Goal: Browse casually

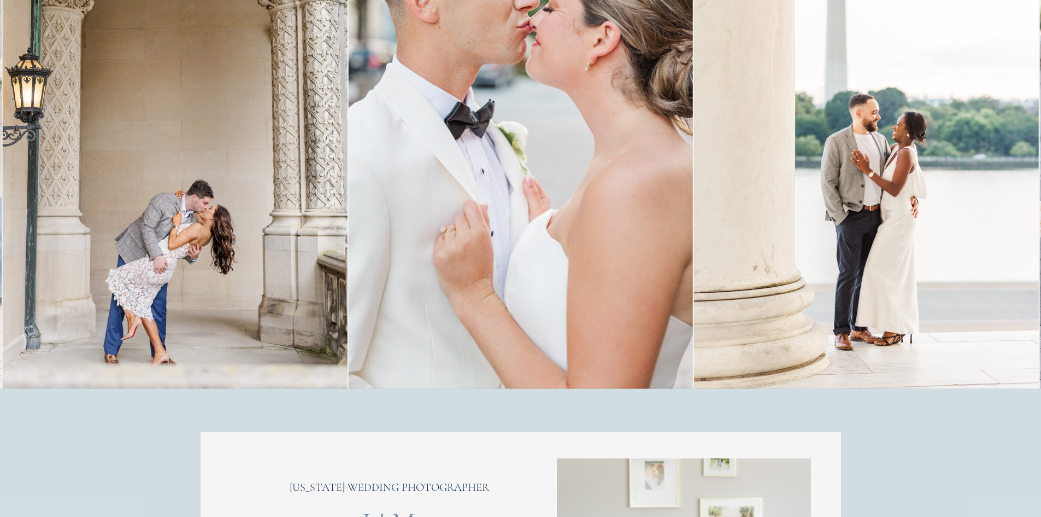
scroll to position [219, 0]
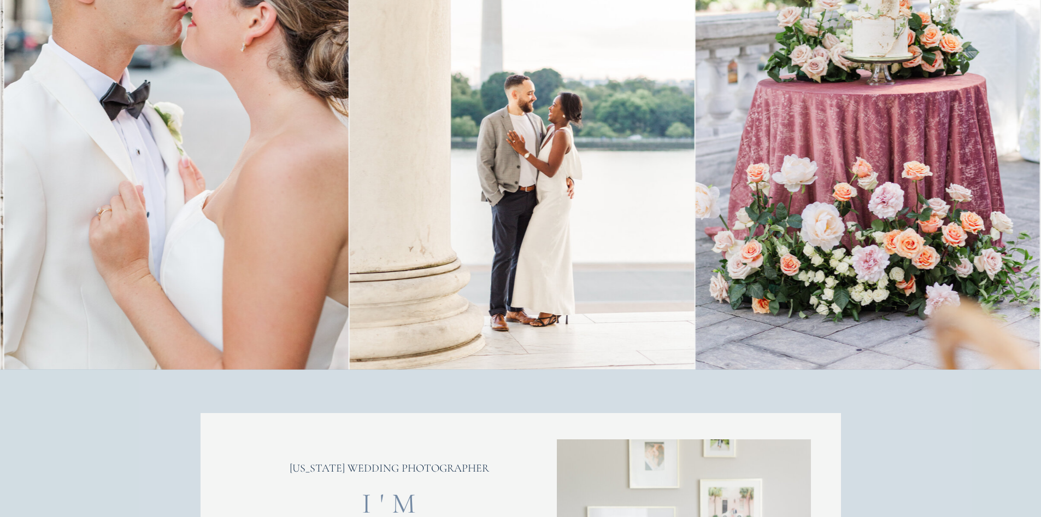
click at [350, 275] on img at bounding box center [522, 110] width 345 height 517
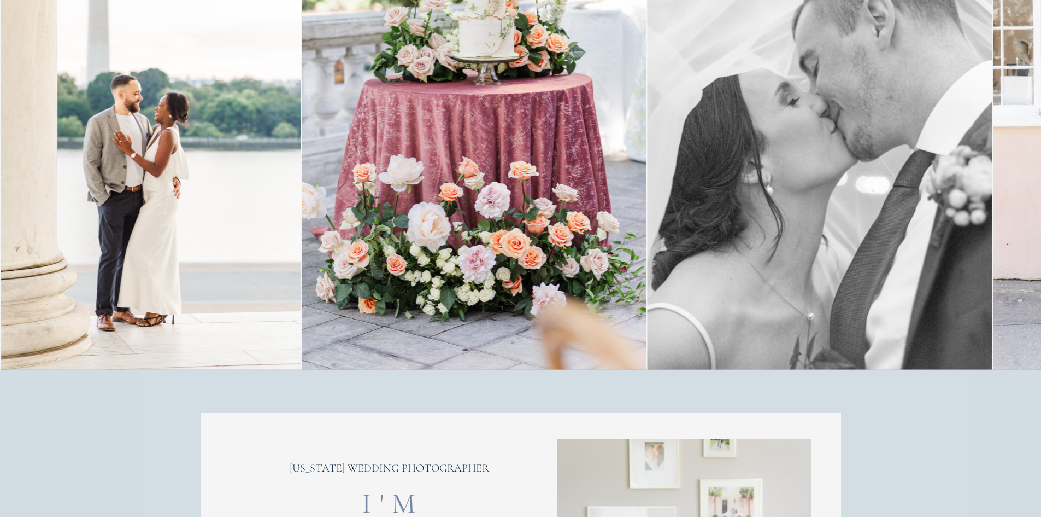
click at [648, 255] on img at bounding box center [820, 110] width 345 height 517
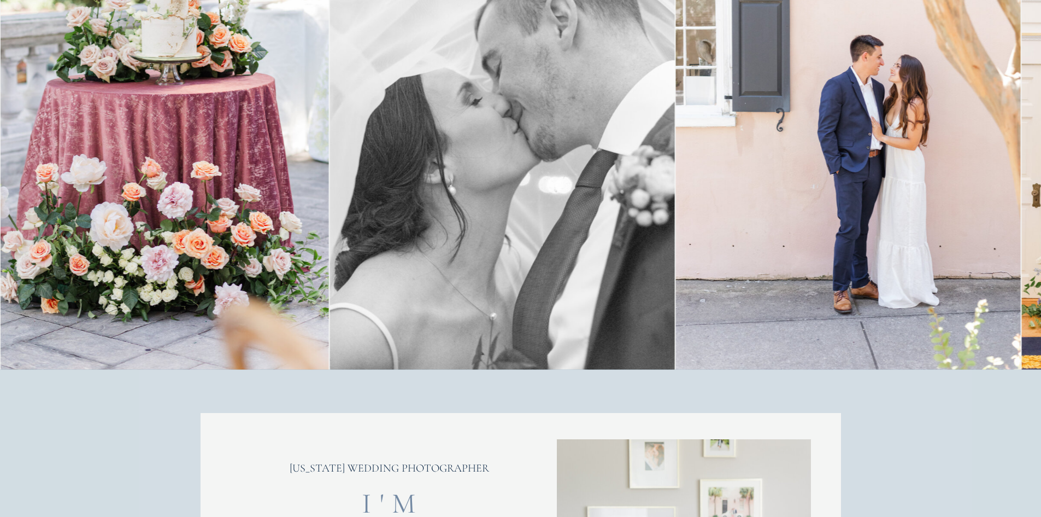
click at [676, 219] on img at bounding box center [848, 110] width 345 height 517
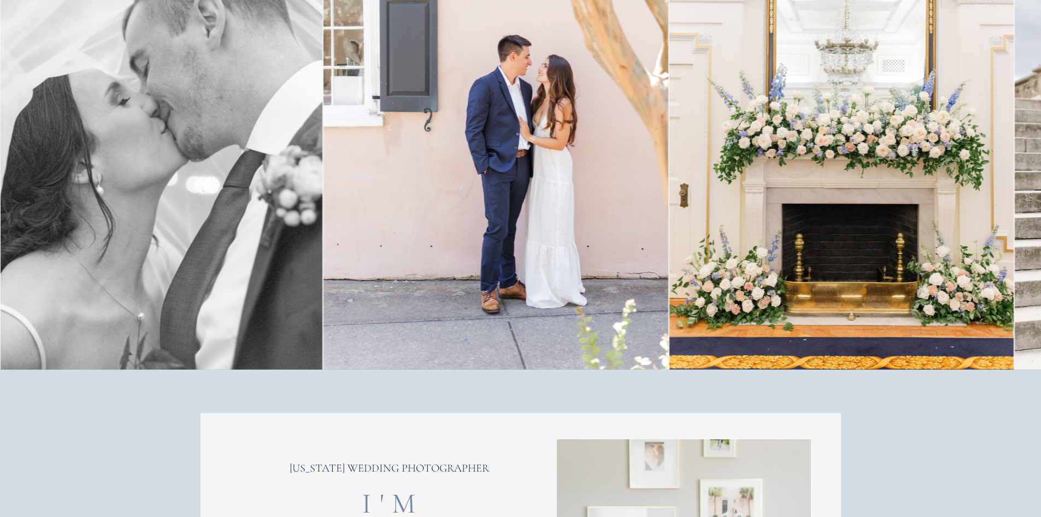
click at [670, 200] on img at bounding box center [842, 110] width 345 height 517
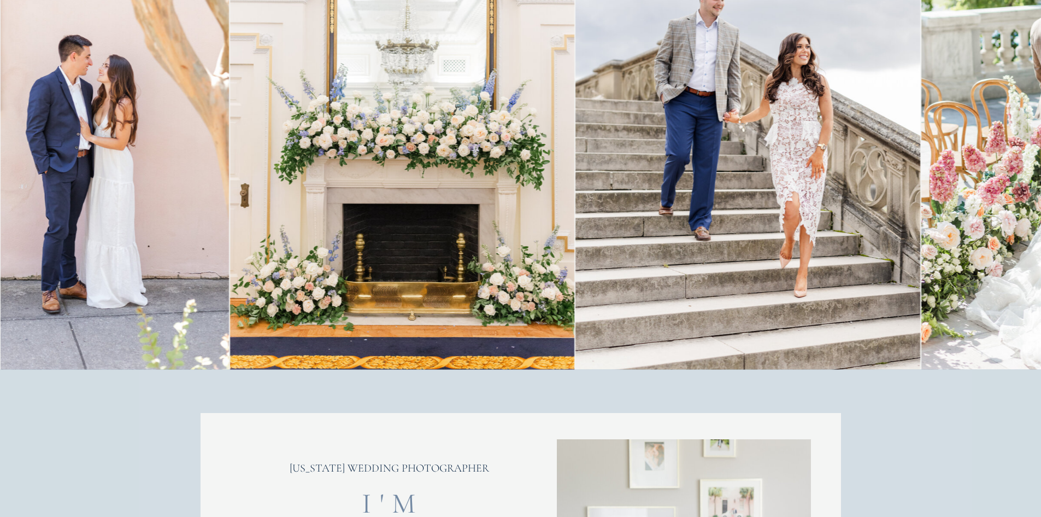
click at [576, 188] on img at bounding box center [748, 110] width 345 height 517
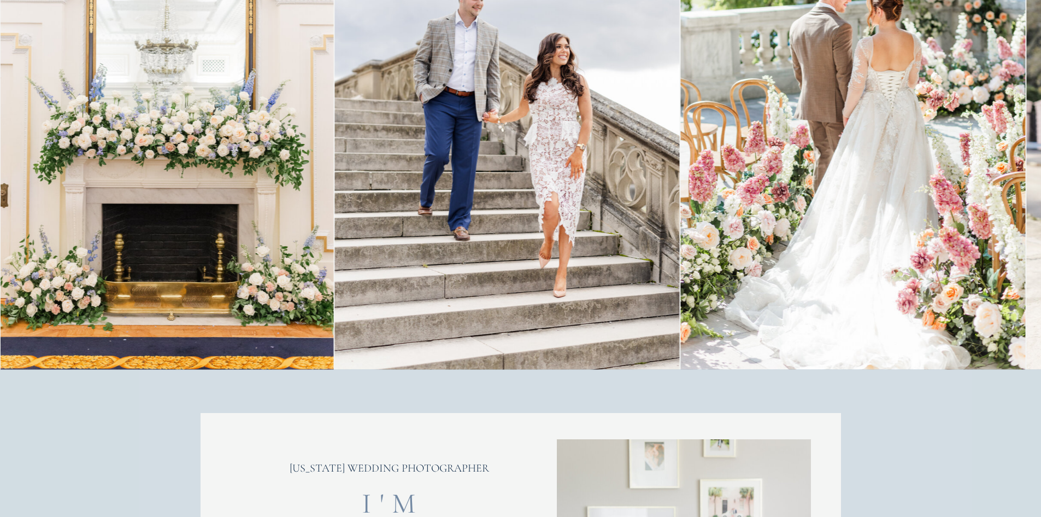
click at [681, 184] on img at bounding box center [853, 110] width 345 height 517
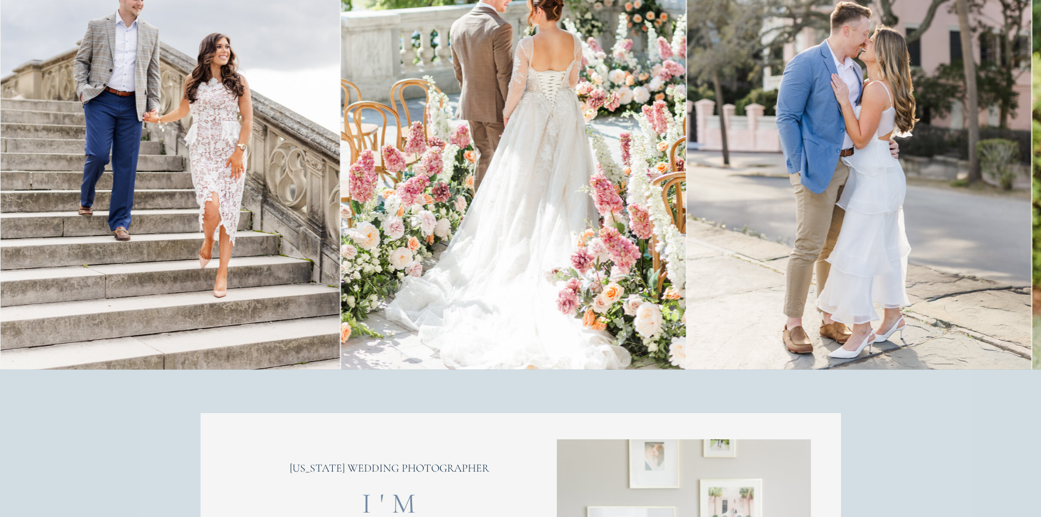
scroll to position [55, 0]
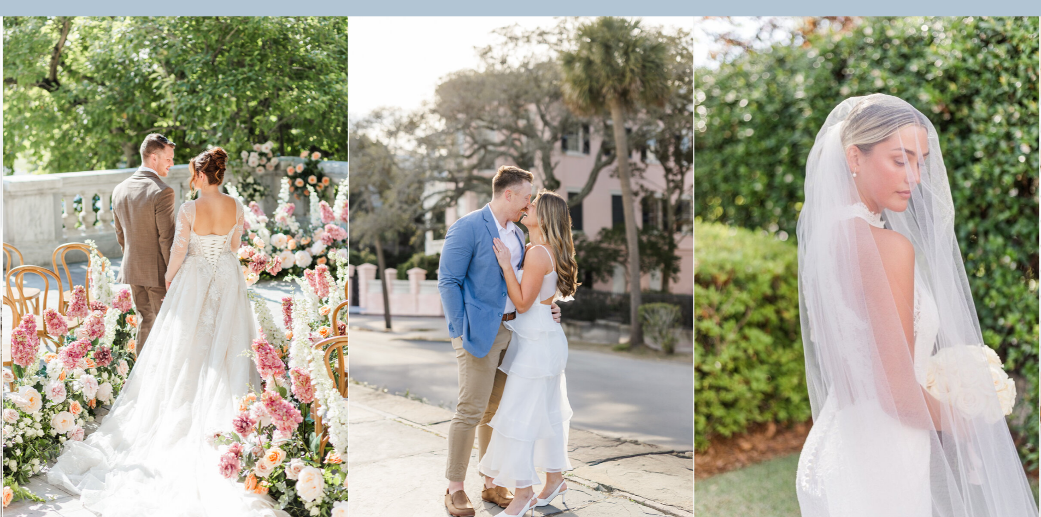
click at [695, 256] on img at bounding box center [867, 274] width 345 height 517
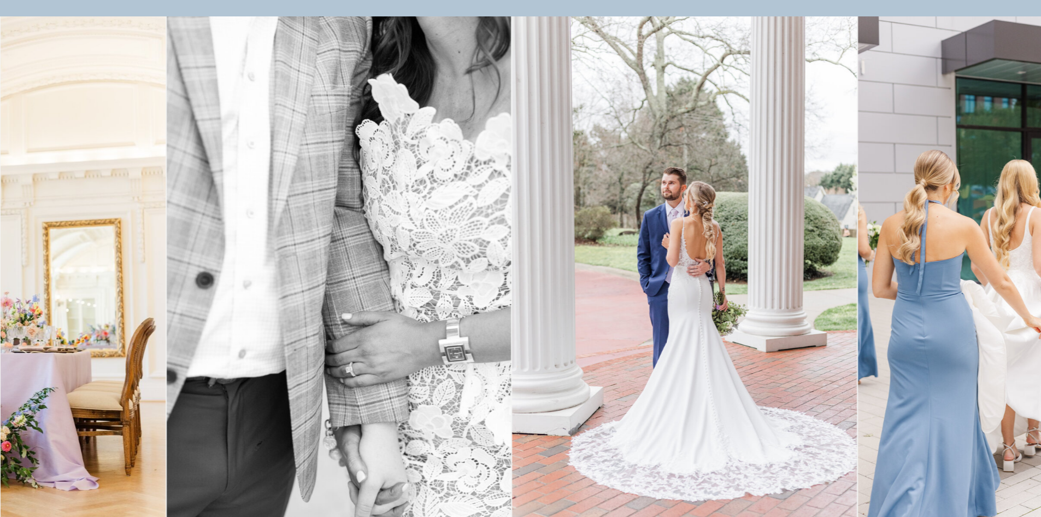
click at [177, 330] on img at bounding box center [339, 274] width 345 height 517
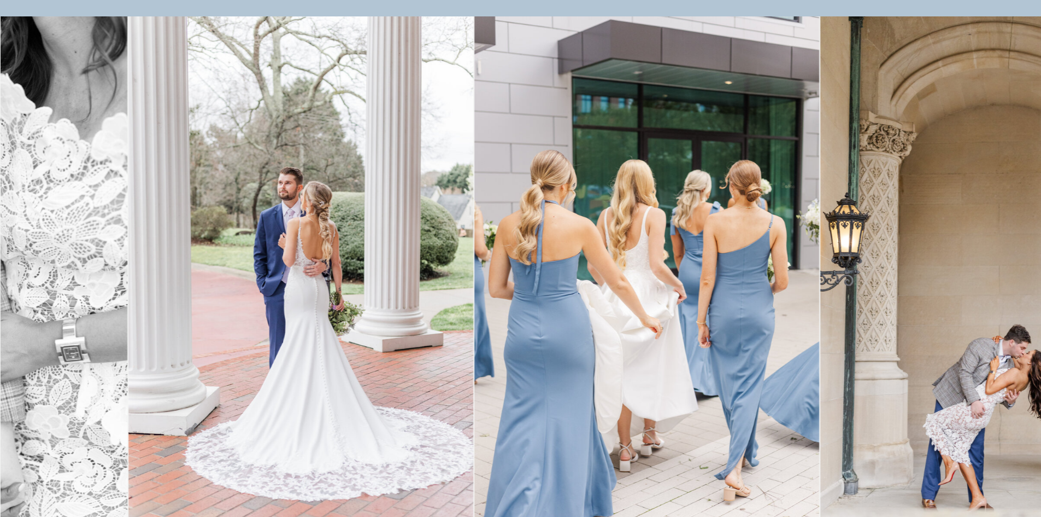
click at [474, 239] on img at bounding box center [646, 274] width 345 height 517
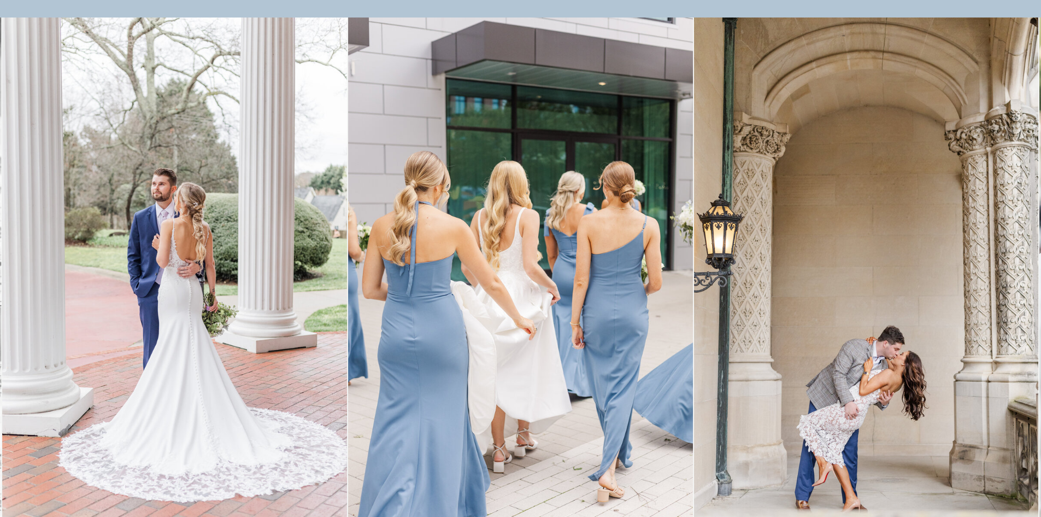
scroll to position [164, 0]
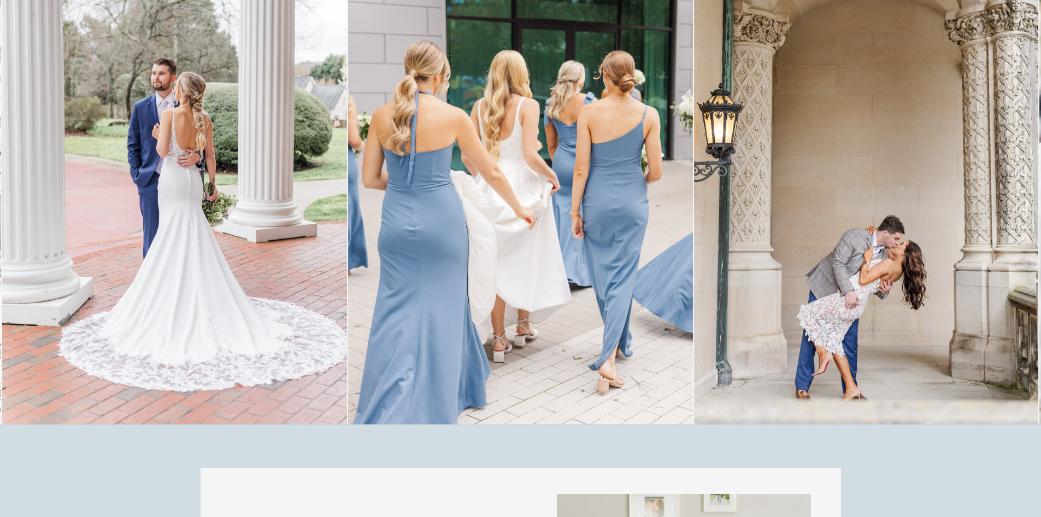
click at [810, 274] on img at bounding box center [866, 165] width 345 height 517
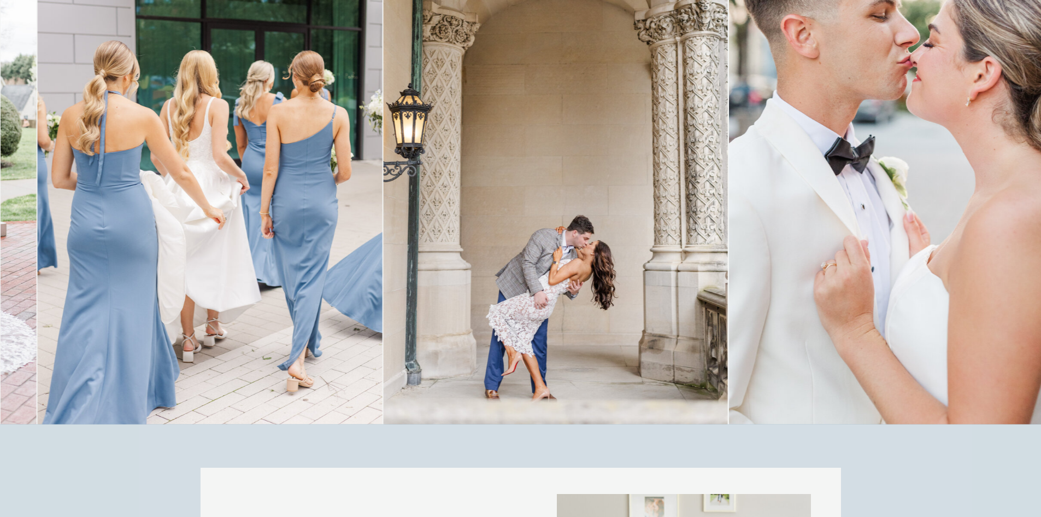
click at [491, 277] on img at bounding box center [555, 165] width 345 height 517
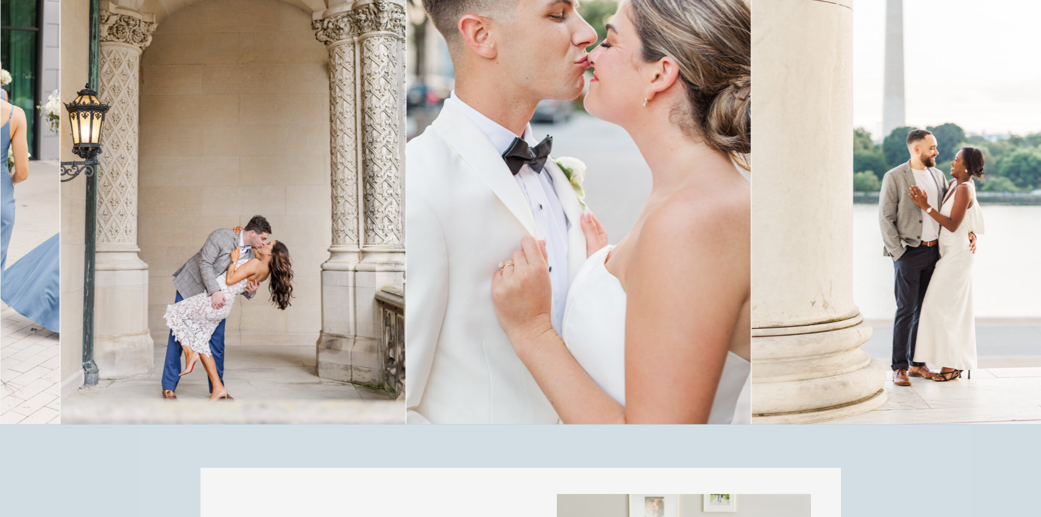
click at [464, 303] on img at bounding box center [578, 165] width 345 height 517
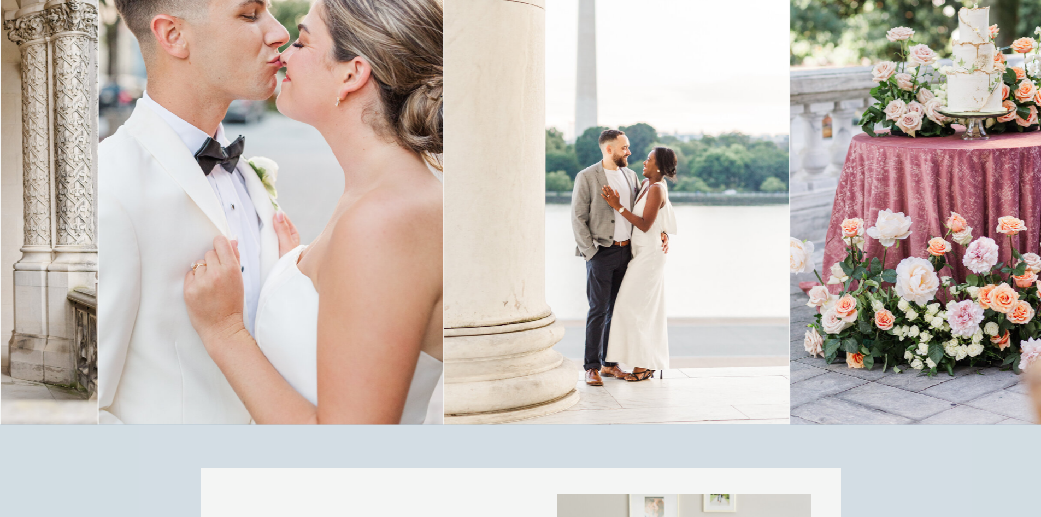
click at [508, 288] on img at bounding box center [616, 165] width 345 height 517
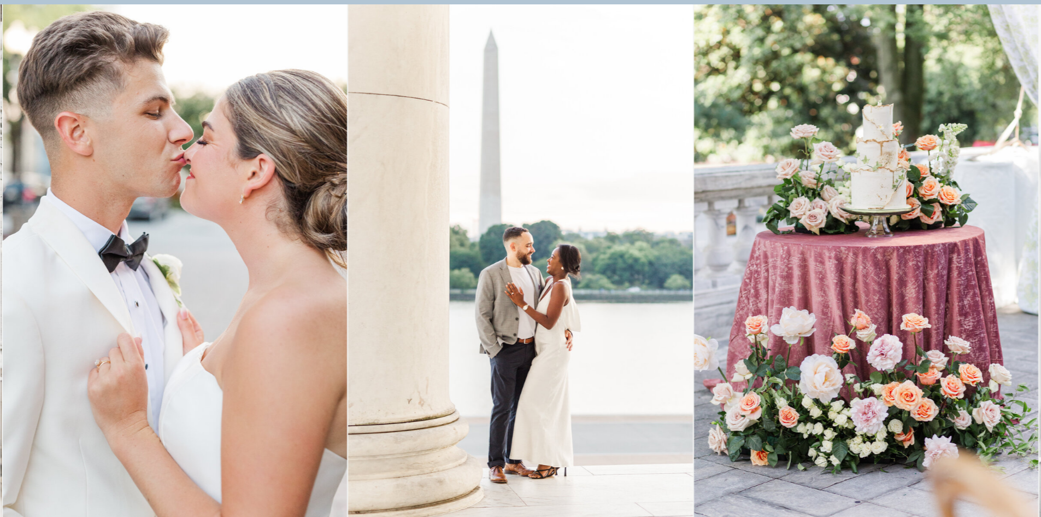
scroll to position [55, 0]
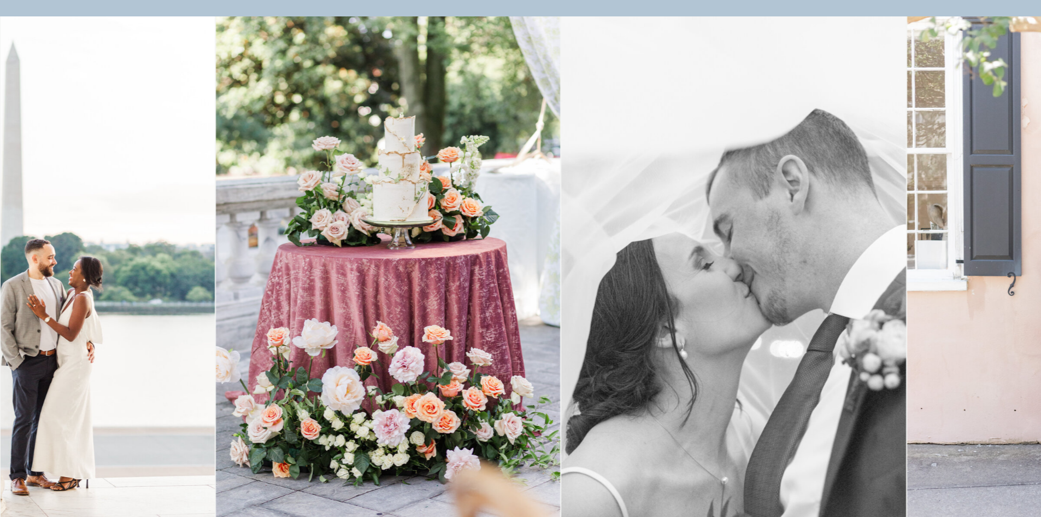
click at [282, 289] on img at bounding box center [388, 274] width 345 height 517
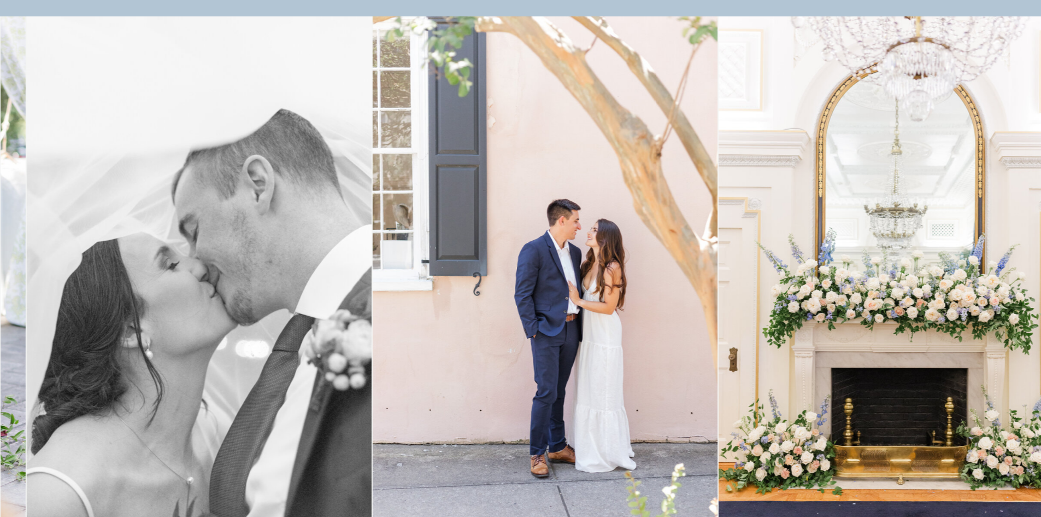
click at [373, 313] on img at bounding box center [545, 274] width 345 height 517
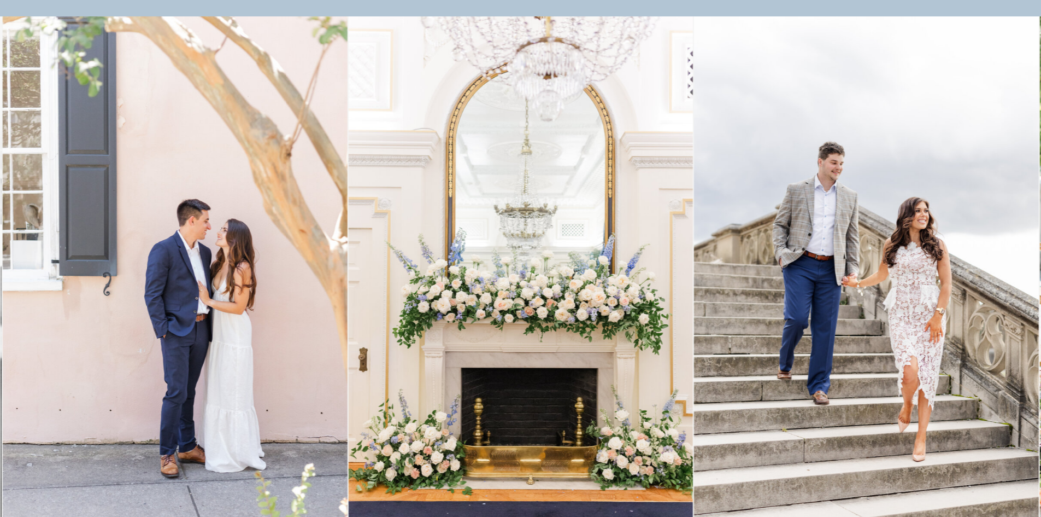
click at [349, 316] on img at bounding box center [521, 274] width 345 height 517
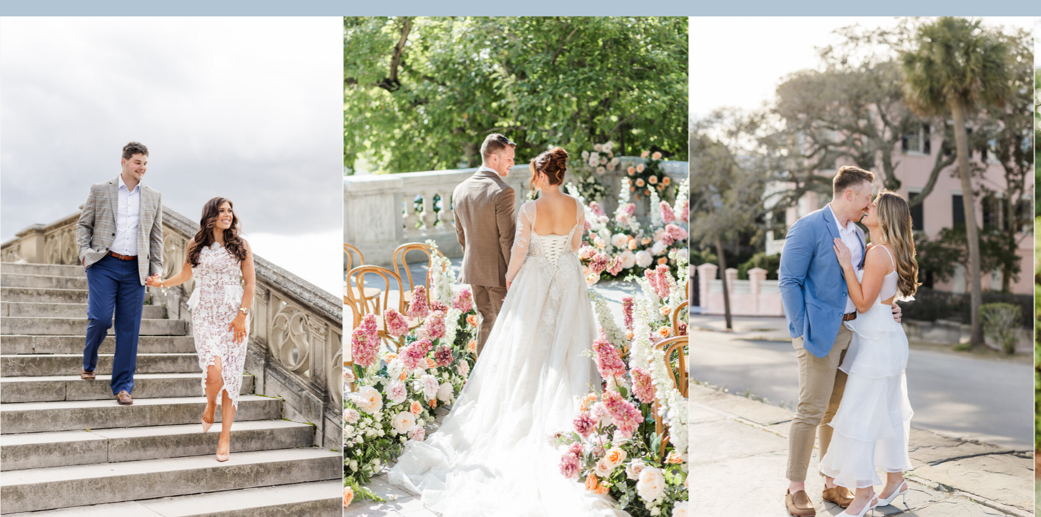
click at [486, 330] on img at bounding box center [516, 274] width 345 height 517
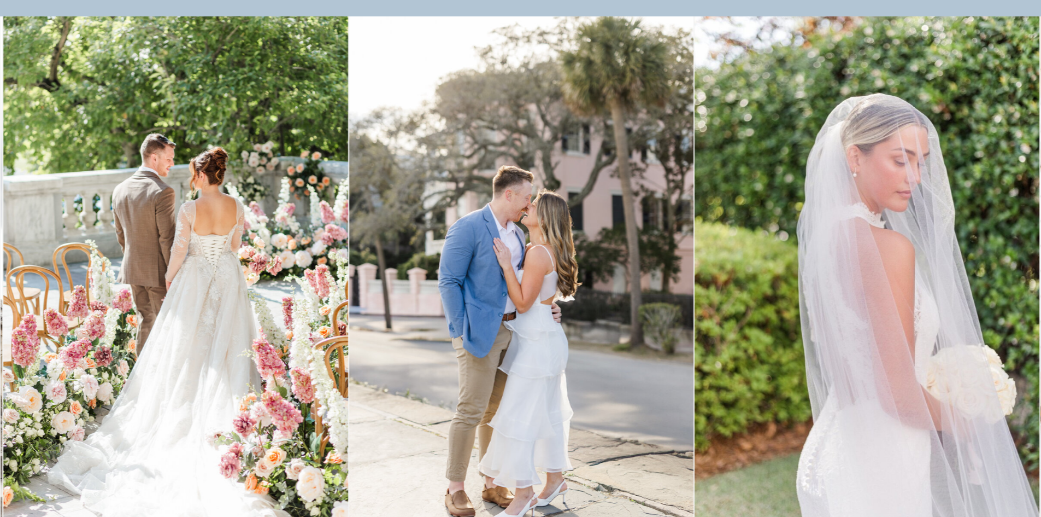
click at [398, 319] on img at bounding box center [521, 274] width 345 height 517
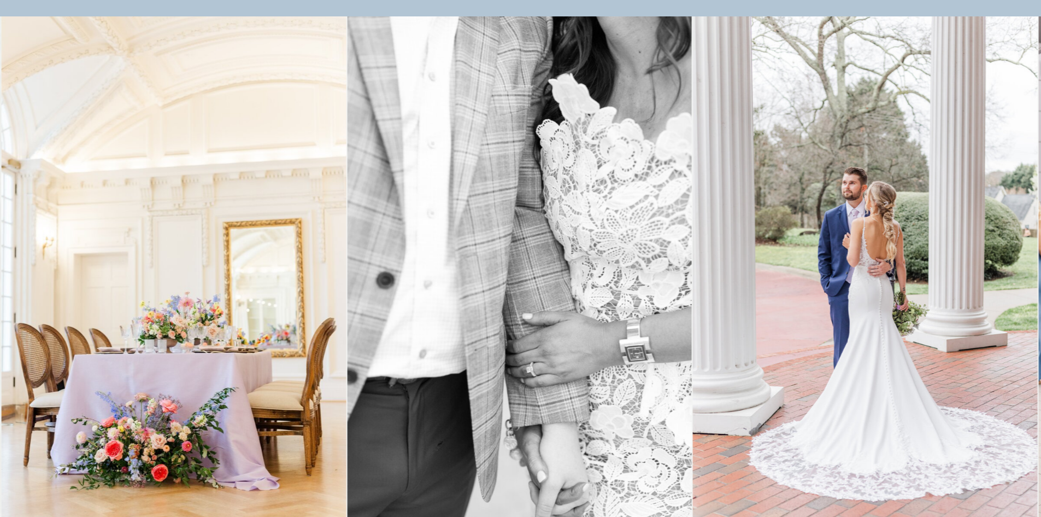
click at [693, 279] on img at bounding box center [865, 274] width 345 height 517
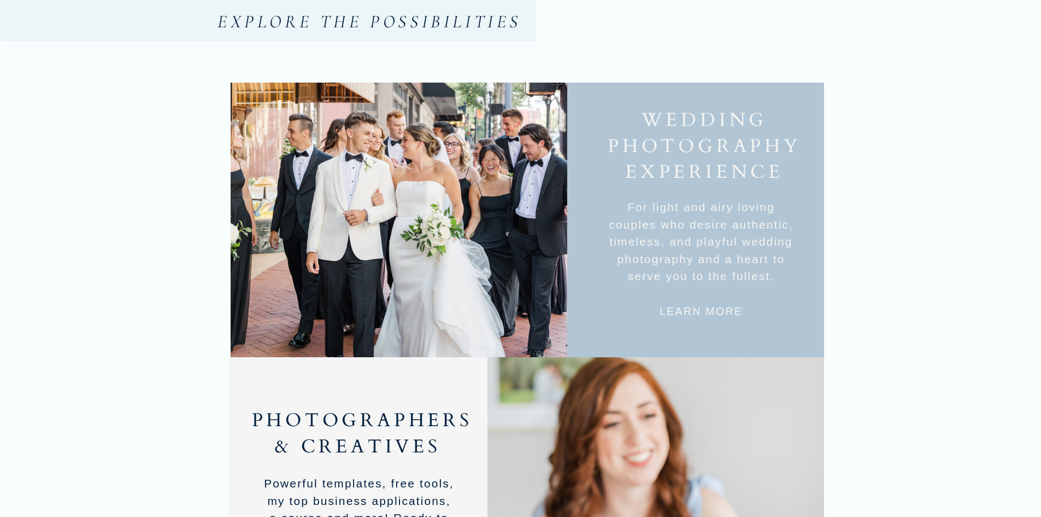
scroll to position [1056, 0]
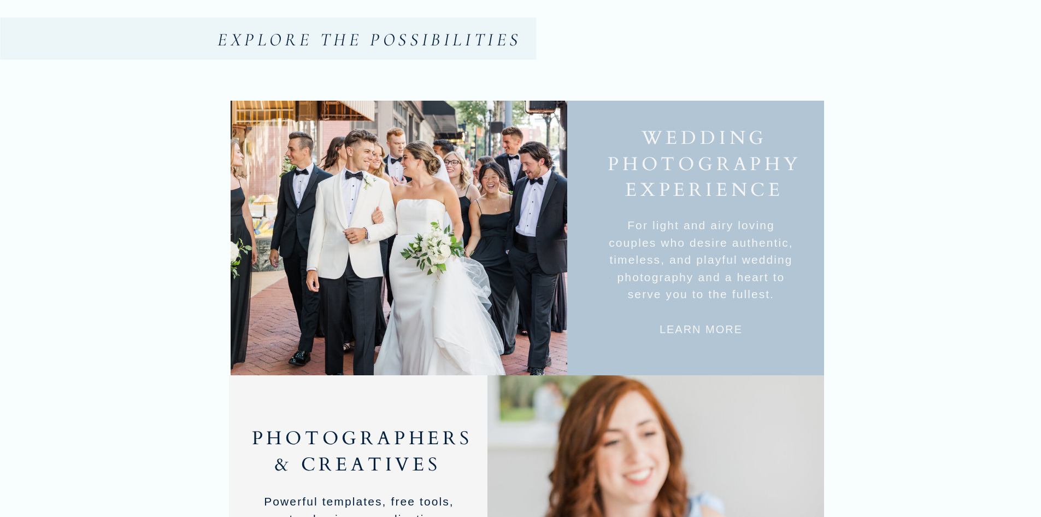
click at [723, 330] on h3 "learn more" at bounding box center [701, 328] width 126 height 15
